Goal: Connect with others: Connect with others

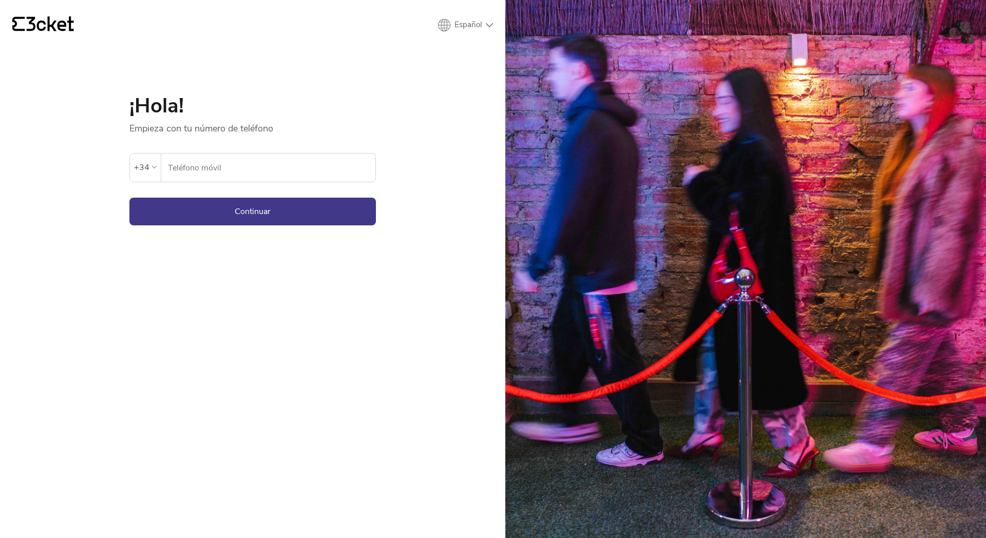
click at [165, 166] on label "Teléfono móvil" at bounding box center [268, 167] width 214 height 29
click at [191, 166] on input "Teléfono móvil" at bounding box center [271, 167] width 208 height 28
type input "671724176"
click at [218, 214] on button "Continuar" at bounding box center [252, 212] width 246 height 28
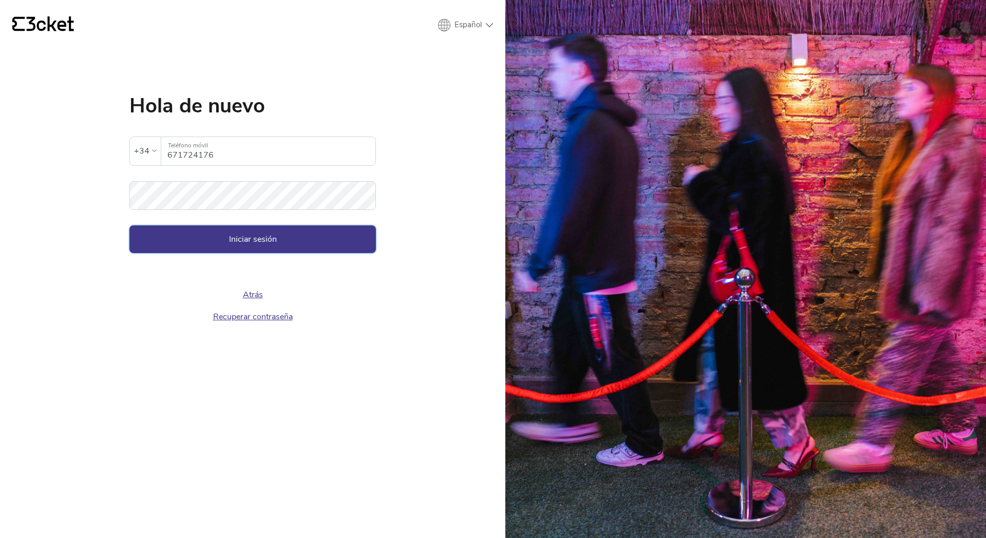
click at [194, 249] on button "Iniciar sesión" at bounding box center [252, 239] width 246 height 28
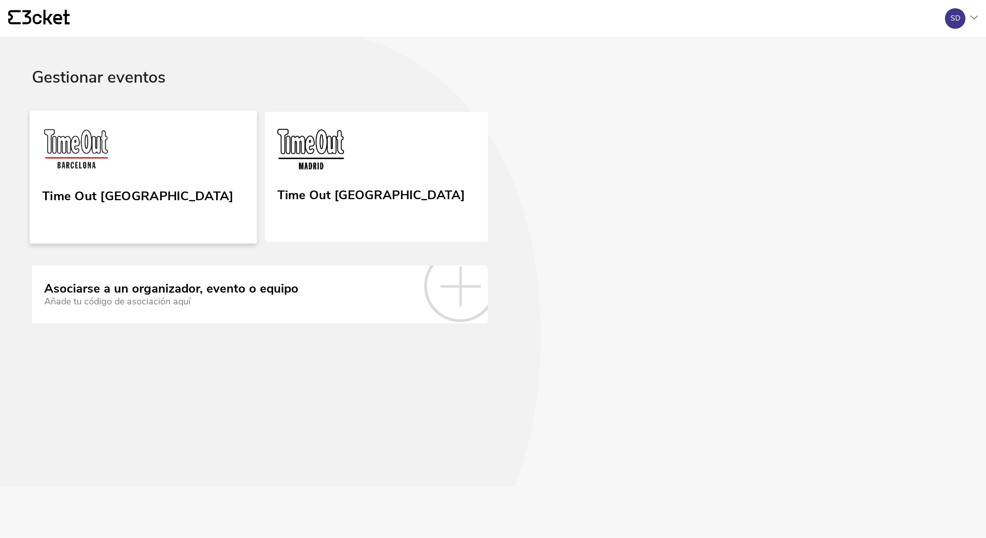
click at [166, 193] on link "Time Out [GEOGRAPHIC_DATA]" at bounding box center [143, 176] width 227 height 133
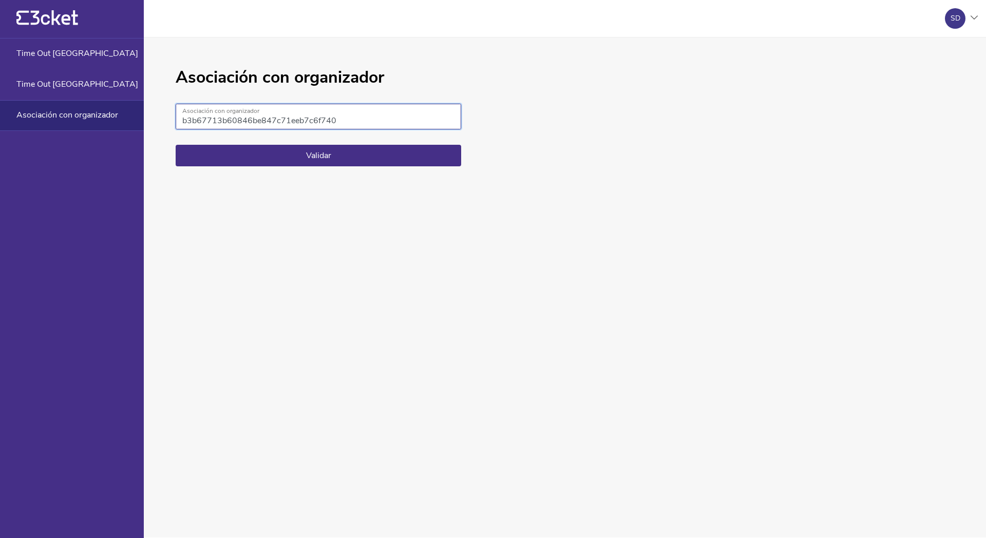
click at [273, 115] on input "b3b67713b60846be847c71eeb7c6f740" at bounding box center [318, 117] width 285 height 26
click at [259, 121] on input "b3b67713b60846be847c71eeb7c6f740" at bounding box center [318, 117] width 285 height 26
click at [256, 157] on button "Validar" at bounding box center [318, 156] width 285 height 22
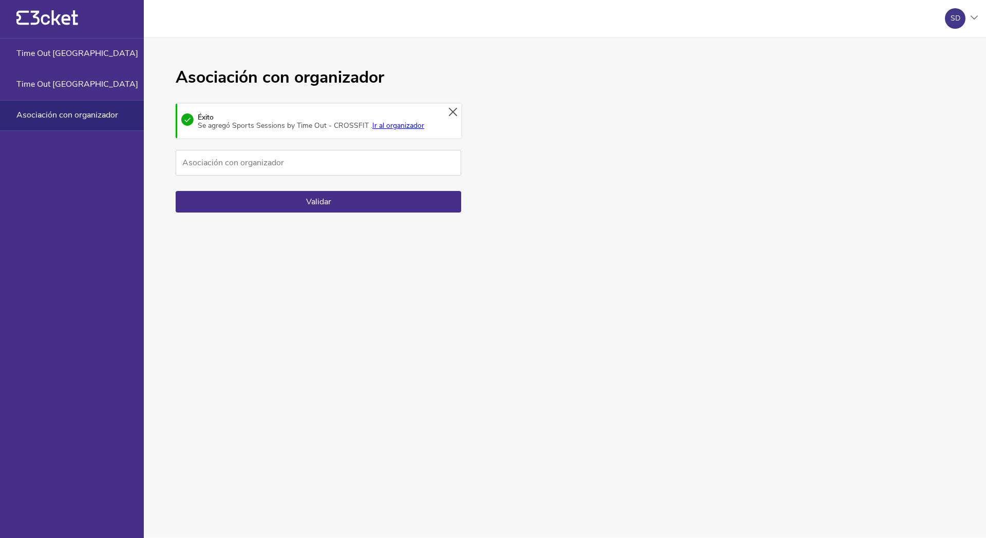
click at [383, 126] on link "Ir al organizador" at bounding box center [398, 126] width 52 height 10
